Goal: Task Accomplishment & Management: Use online tool/utility

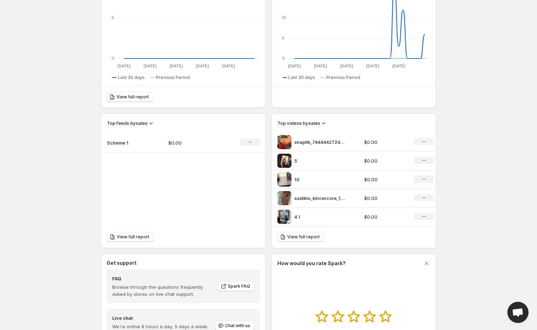
scroll to position [118, 0]
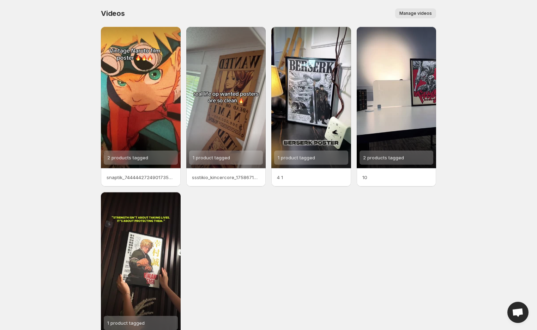
click at [414, 14] on span "Manage videos" at bounding box center [416, 14] width 32 height 6
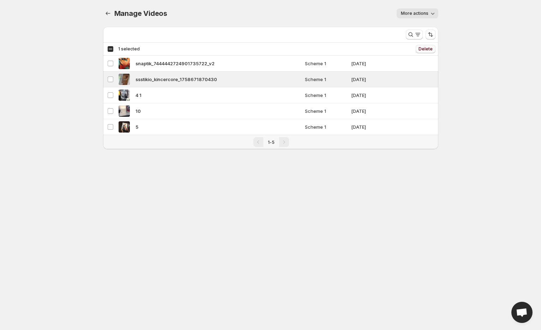
click at [425, 50] on span "Delete" at bounding box center [426, 49] width 14 height 6
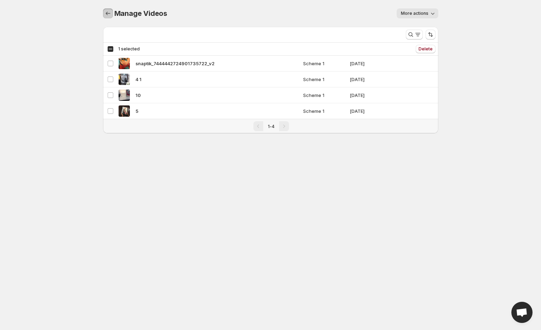
click at [112, 14] on button "Manage Videos" at bounding box center [108, 13] width 10 height 10
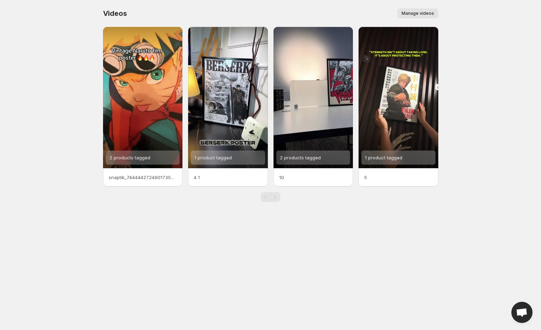
click at [424, 14] on span "Manage videos" at bounding box center [418, 14] width 32 height 6
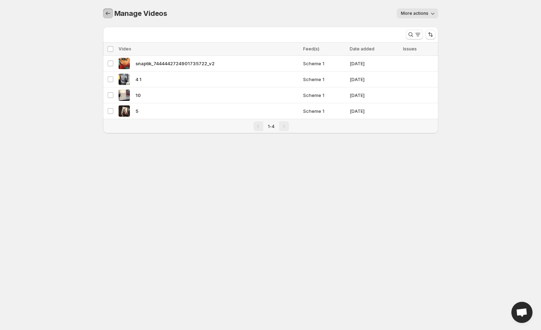
click at [105, 15] on icon "Manage Videos" at bounding box center [107, 13] width 7 height 7
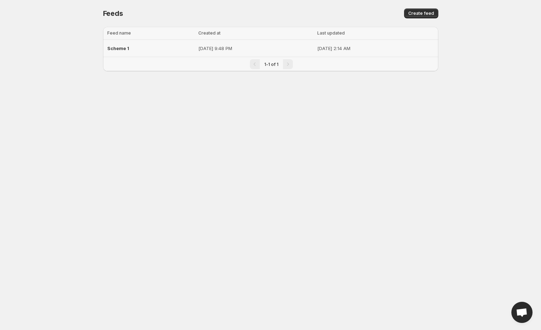
click at [341, 53] on td "[DATE] 2:14 AM" at bounding box center [376, 48] width 123 height 17
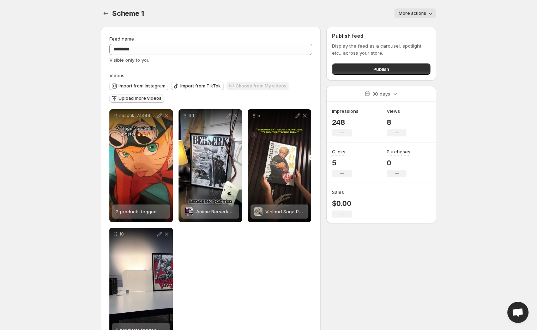
click at [150, 99] on span "Upload more videos" at bounding box center [140, 99] width 43 height 6
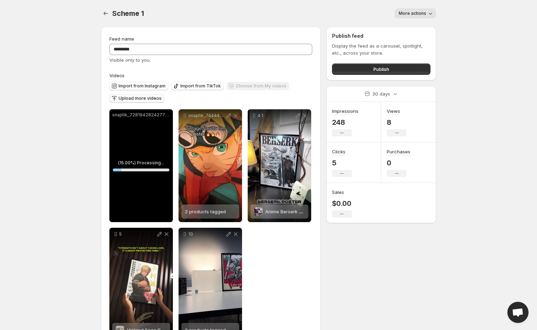
click at [320, 2] on div "Scheme 1 . This page is ready Scheme 1 More actions More actions More actions" at bounding box center [268, 13] width 335 height 27
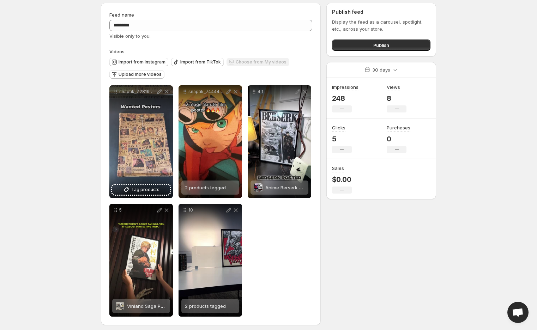
scroll to position [27, 0]
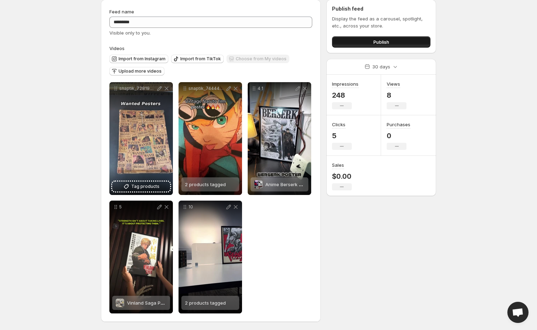
click at [375, 40] on span "Publish" at bounding box center [381, 41] width 16 height 7
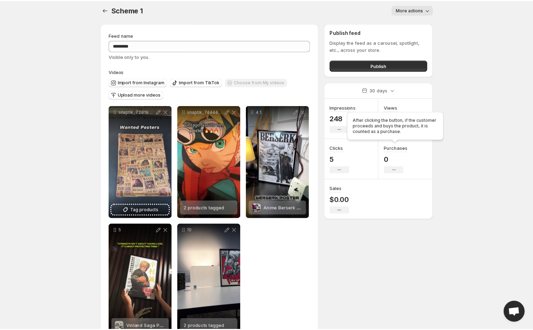
scroll to position [0, 0]
